Goal: Information Seeking & Learning: Find specific page/section

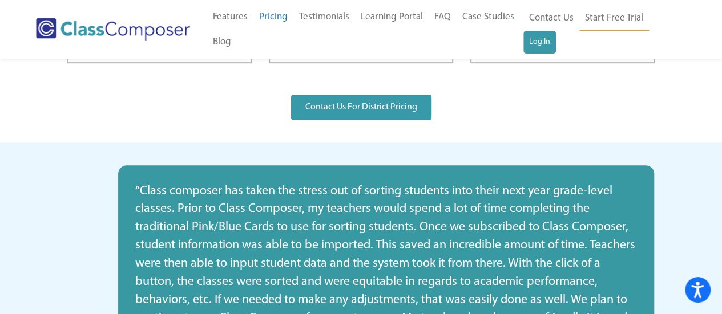
scroll to position [342, 0]
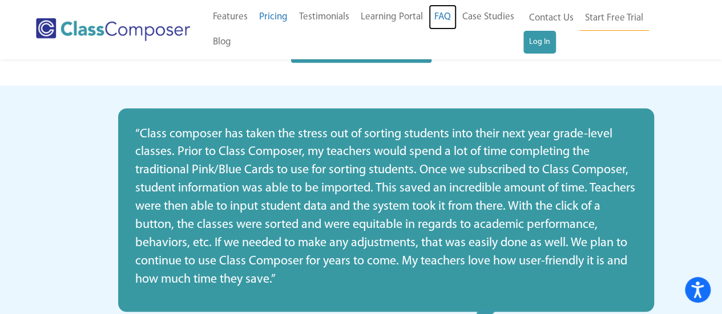
click at [436, 13] on link "FAQ" at bounding box center [442, 17] width 28 height 25
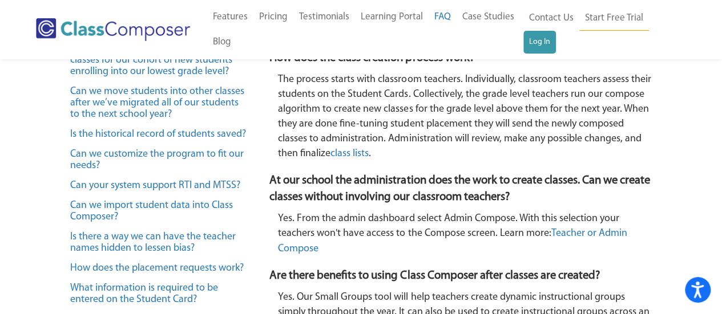
scroll to position [342, 0]
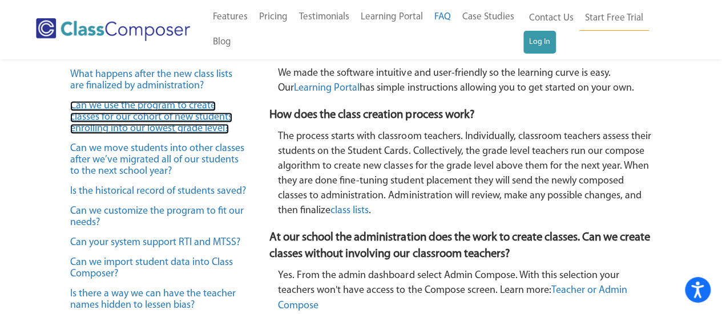
click at [124, 120] on link "Can we use the program to create classes for our cohort of new students enrolli…" at bounding box center [151, 117] width 162 height 33
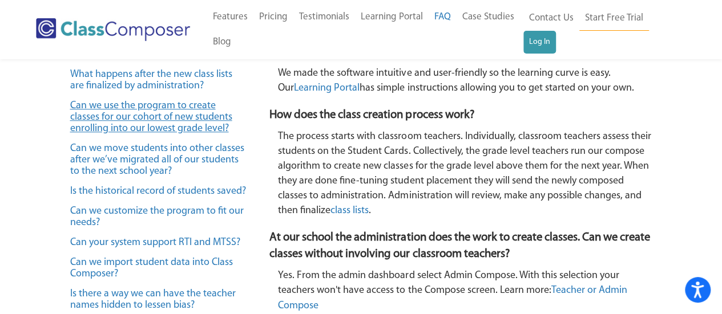
scroll to position [820, 0]
